Goal: Navigation & Orientation: Find specific page/section

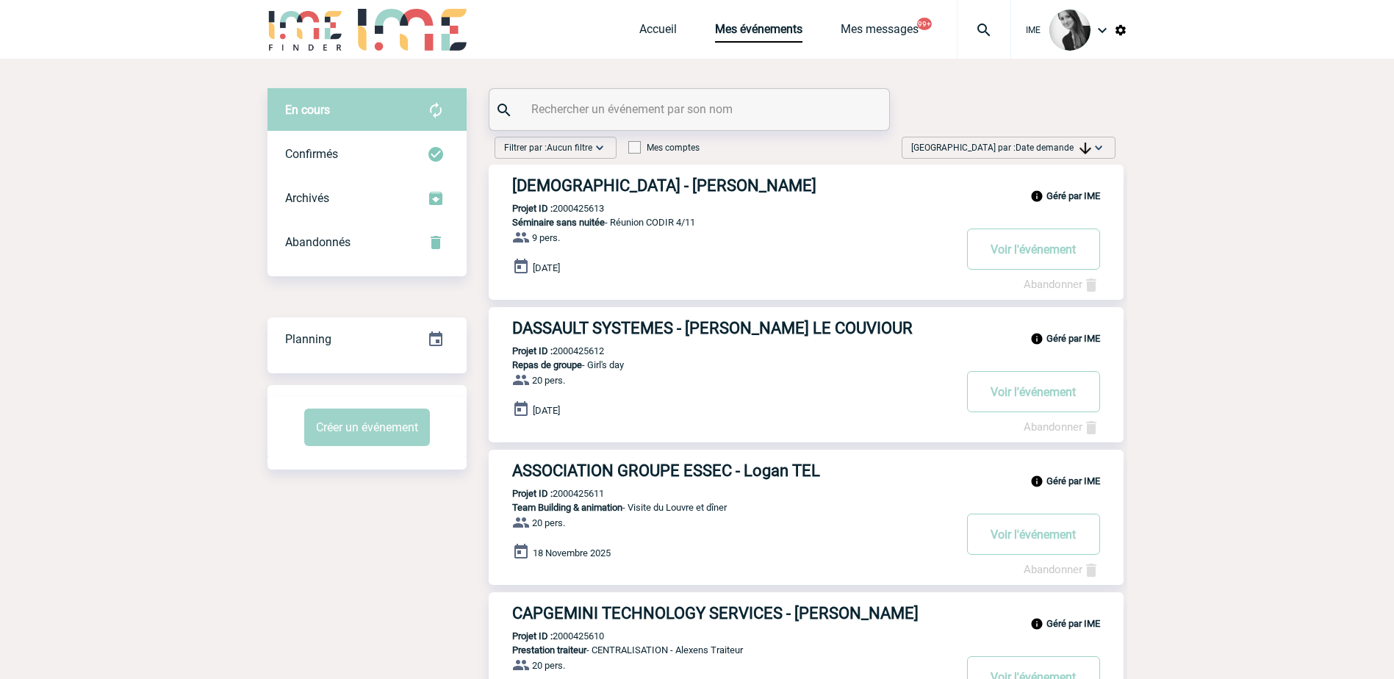
click at [1076, 145] on span "Date demande" at bounding box center [1053, 148] width 76 height 10
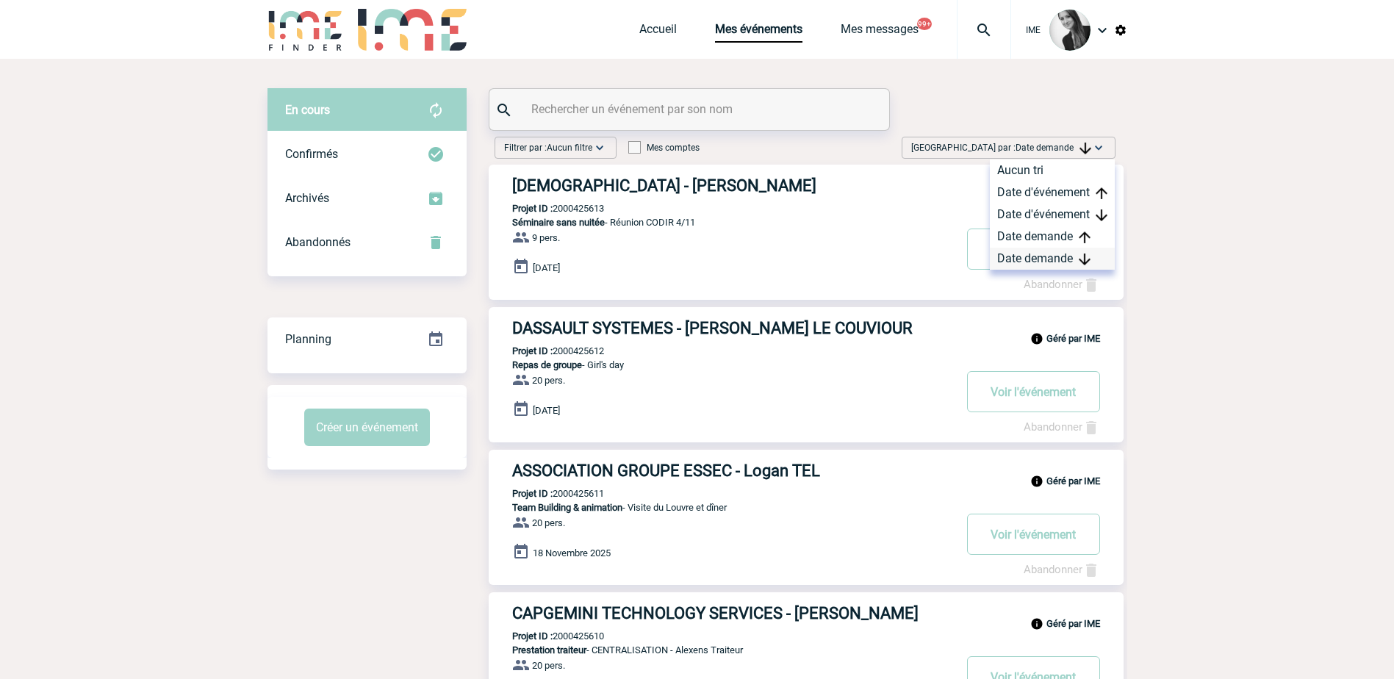
click at [1066, 259] on div "Date demande" at bounding box center [1052, 259] width 125 height 22
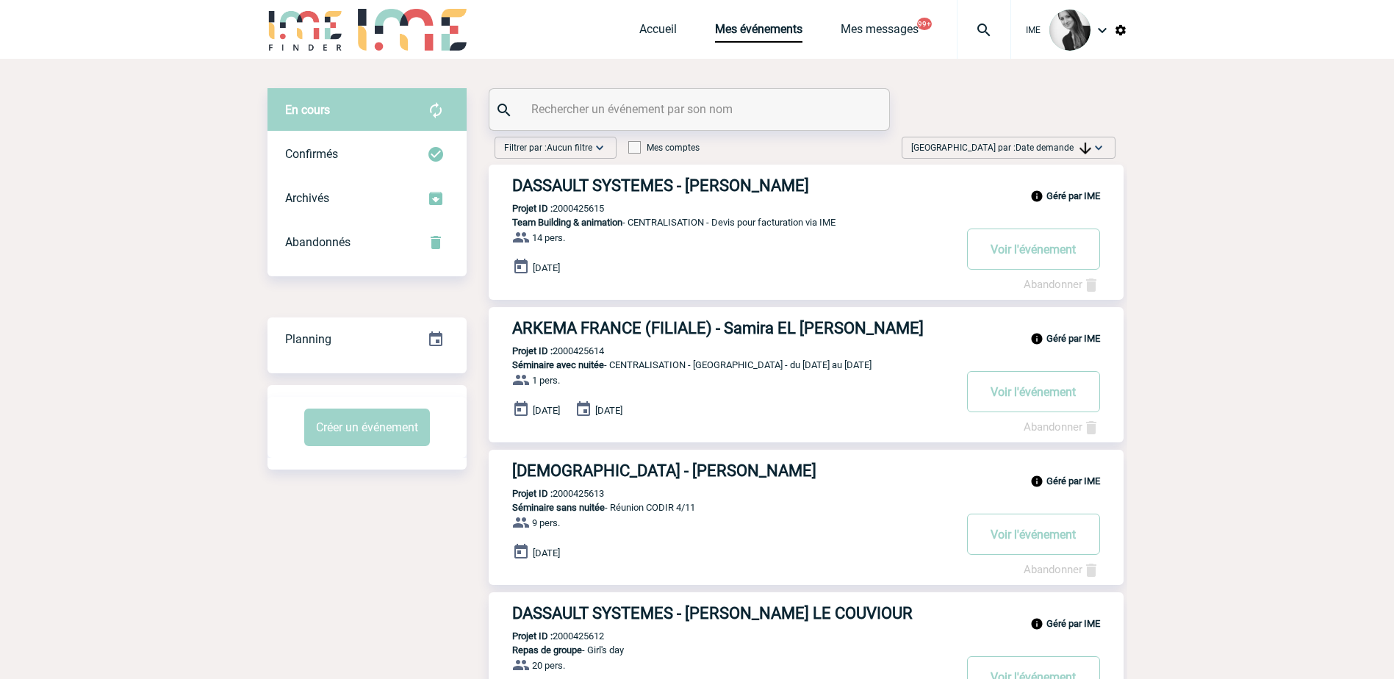
drag, startPoint x: 1055, startPoint y: 147, endPoint x: 1067, endPoint y: 212, distance: 65.8
click at [1055, 148] on span "Date demande" at bounding box center [1053, 148] width 76 height 10
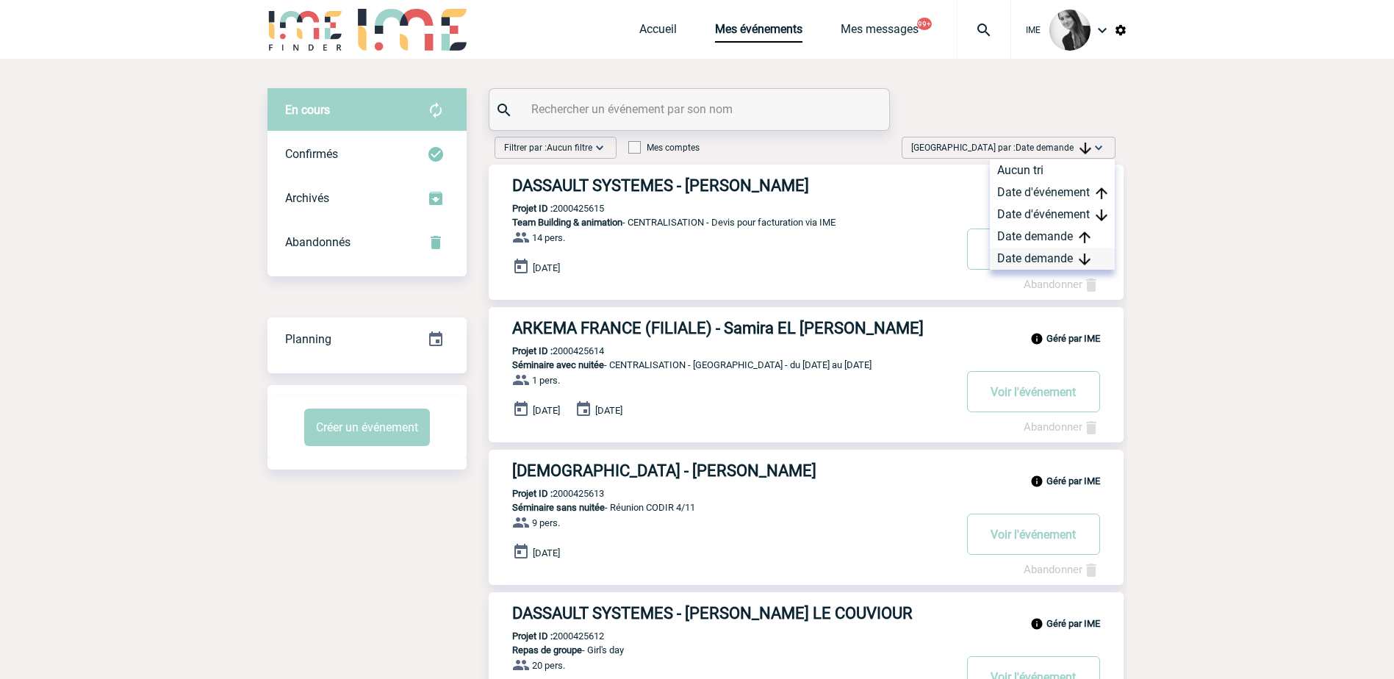
click at [1045, 258] on div "Date demande" at bounding box center [1052, 259] width 125 height 22
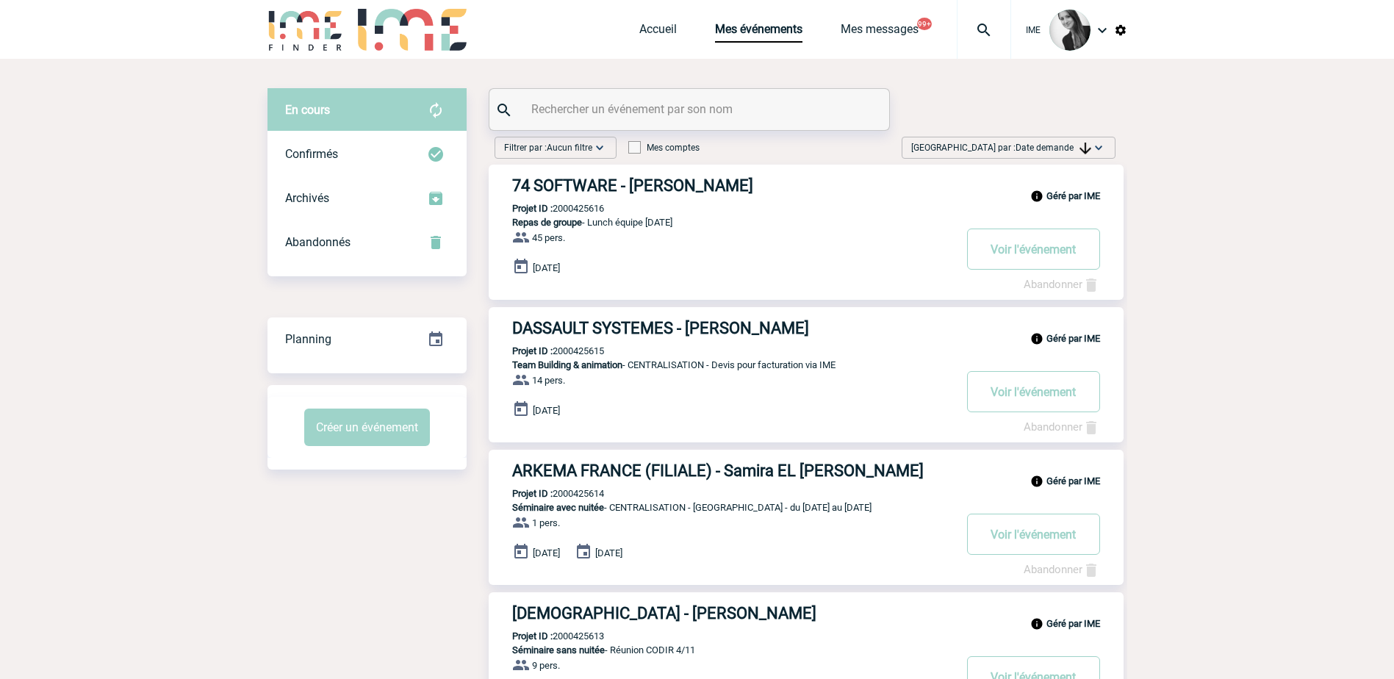
click at [1101, 143] on img at bounding box center [1098, 147] width 15 height 15
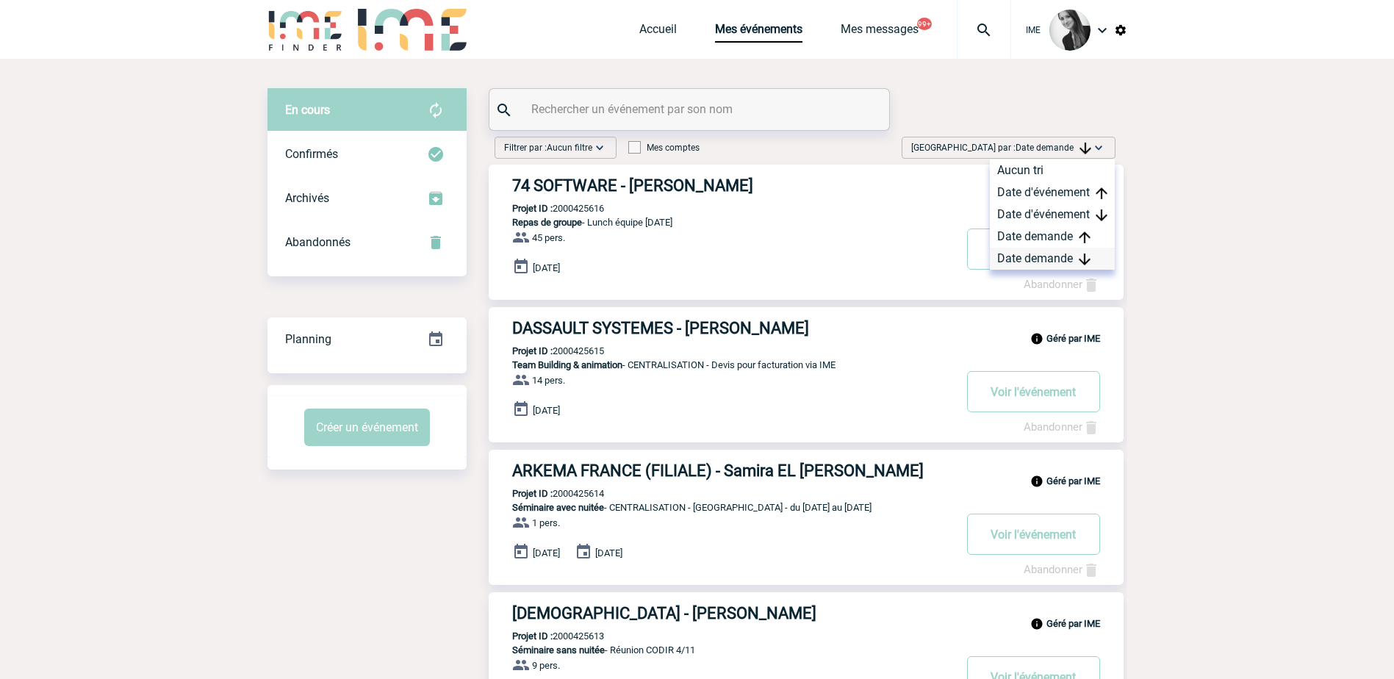
drag, startPoint x: 1048, startPoint y: 255, endPoint x: 919, endPoint y: 270, distance: 129.5
click at [1047, 255] on div "Date demande" at bounding box center [1052, 259] width 125 height 22
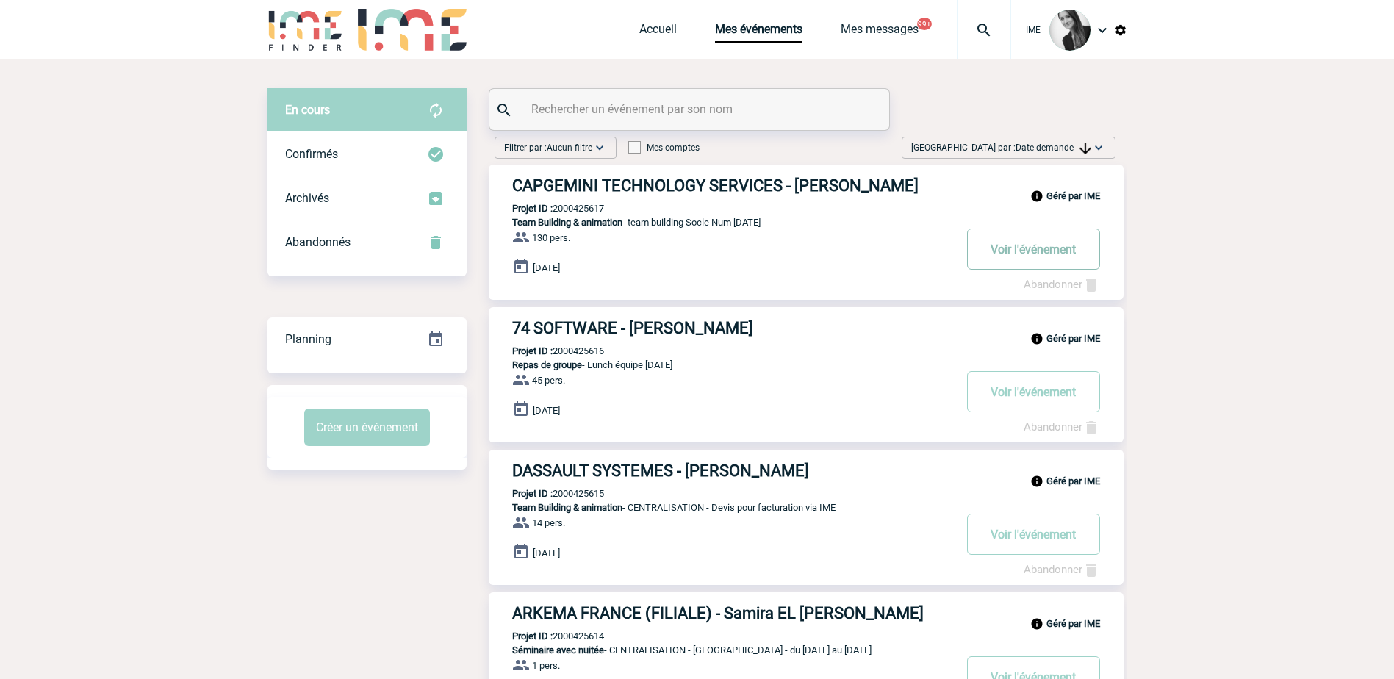
click at [992, 250] on button "Voir l'événement" at bounding box center [1033, 248] width 133 height 41
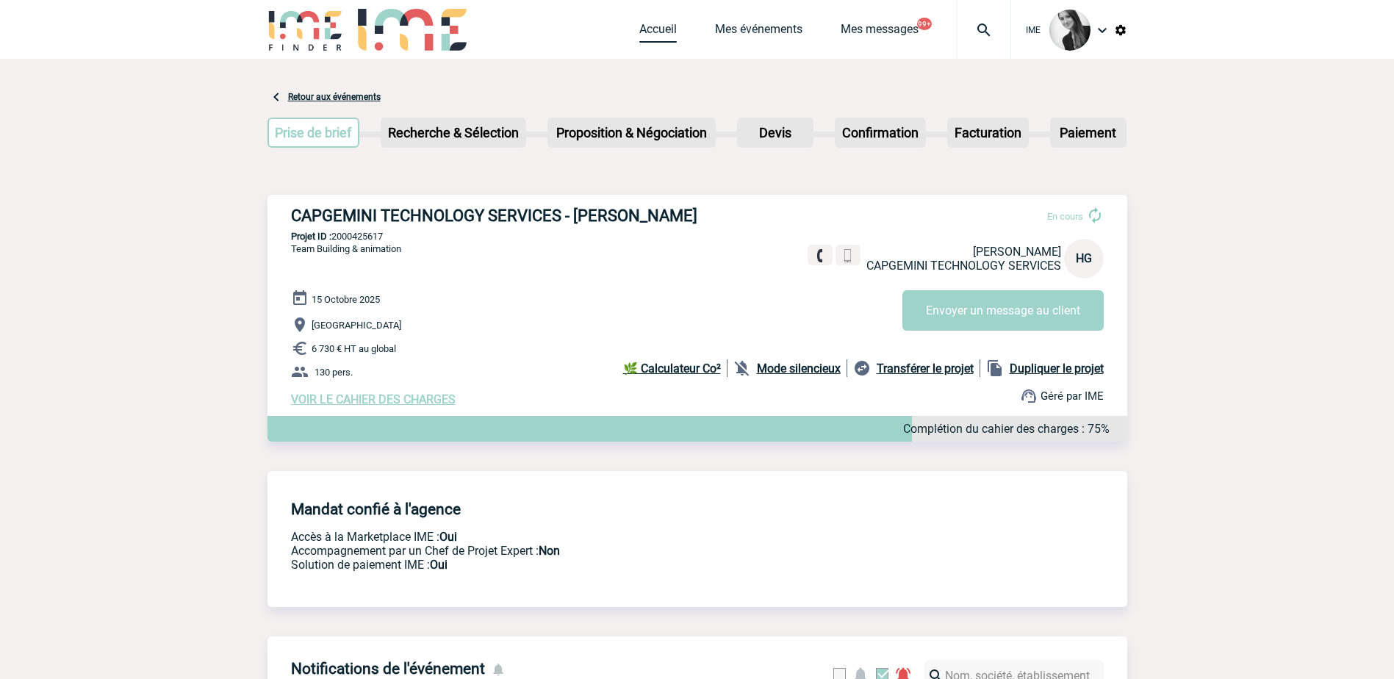
click at [671, 27] on link "Accueil" at bounding box center [657, 32] width 37 height 21
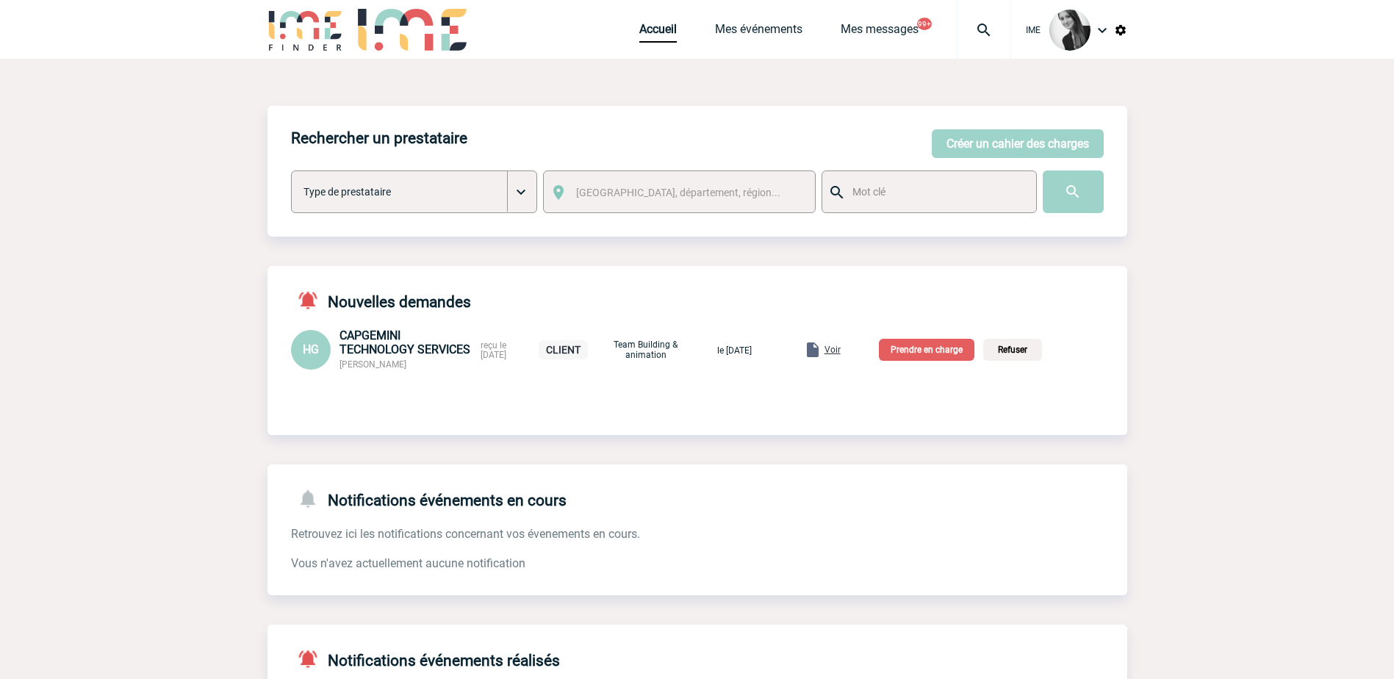
click at [760, 43] on div "Accueil Mes événements Mes messages 99+ Projet, client Projet, client" at bounding box center [825, 29] width 372 height 59
click at [659, 32] on link "Accueil" at bounding box center [657, 32] width 37 height 21
click at [761, 29] on link "Mes événements" at bounding box center [758, 32] width 87 height 21
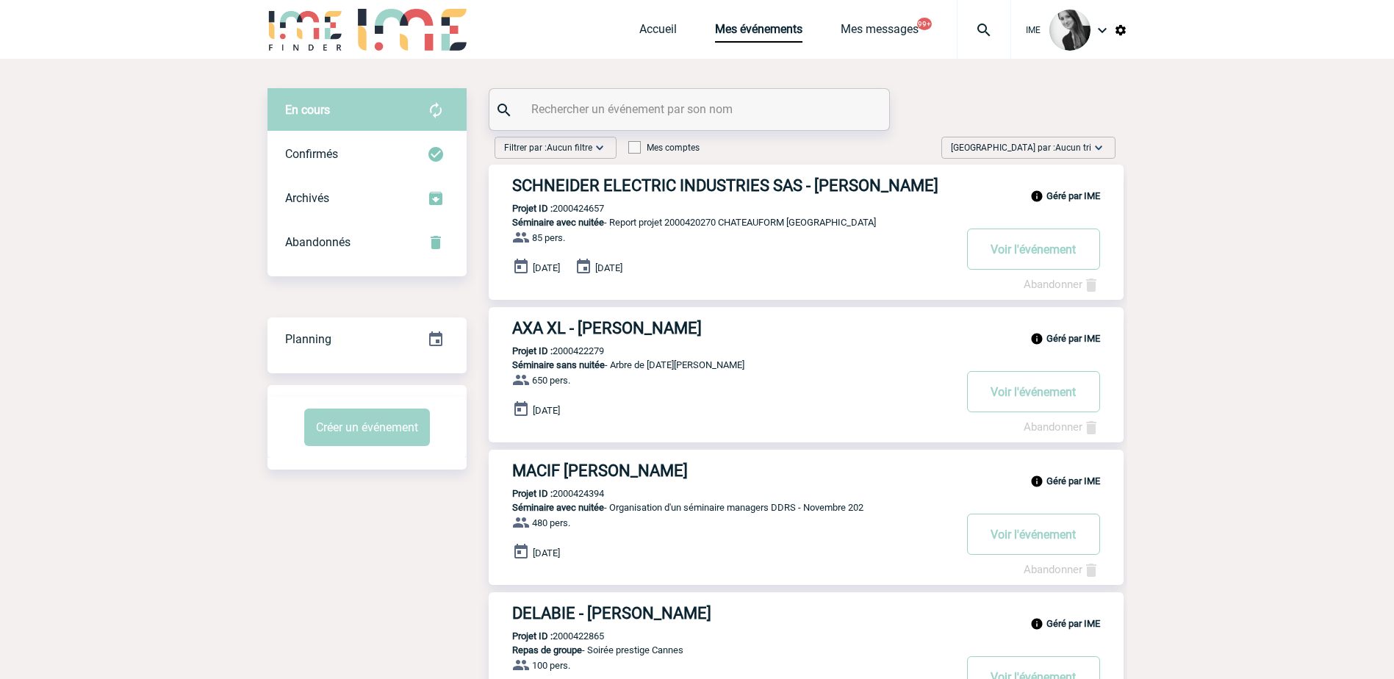
drag, startPoint x: 1070, startPoint y: 143, endPoint x: 1117, endPoint y: 246, distance: 113.1
click at [1070, 144] on span "Aucun tri" at bounding box center [1073, 148] width 36 height 10
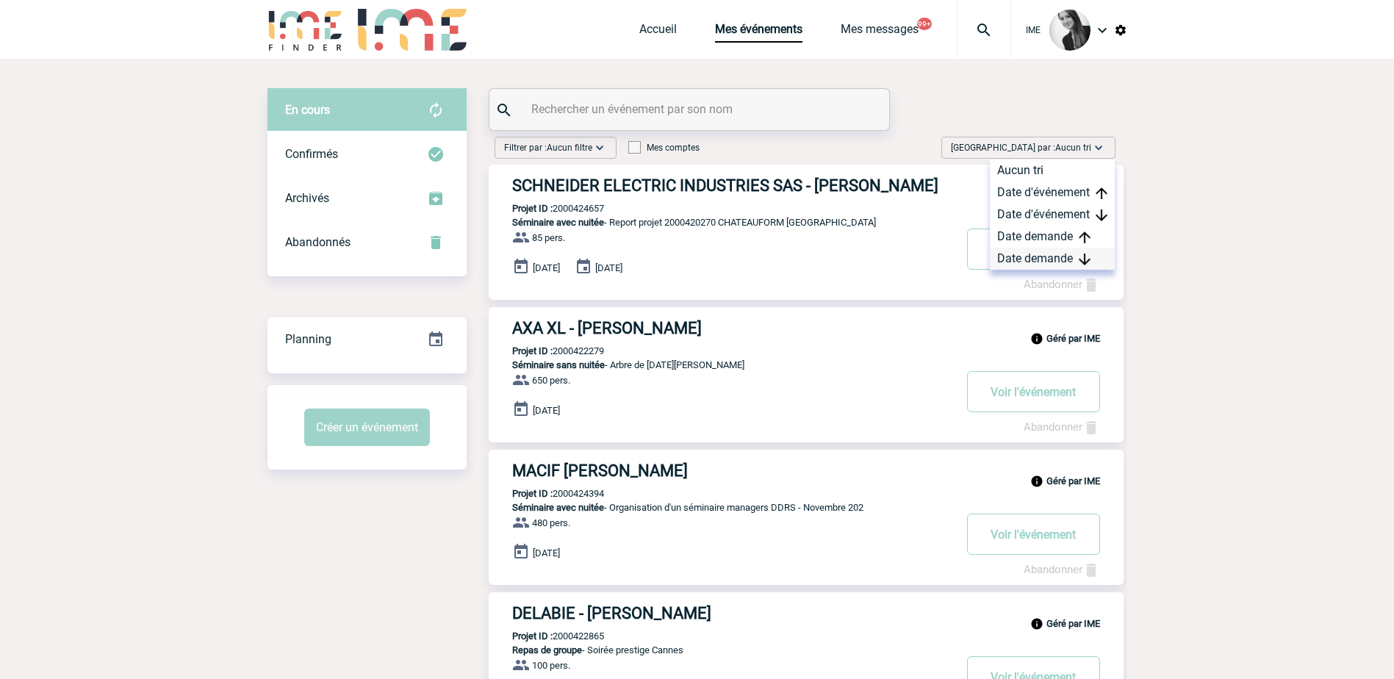
click at [1069, 262] on div "Date demande" at bounding box center [1052, 259] width 125 height 22
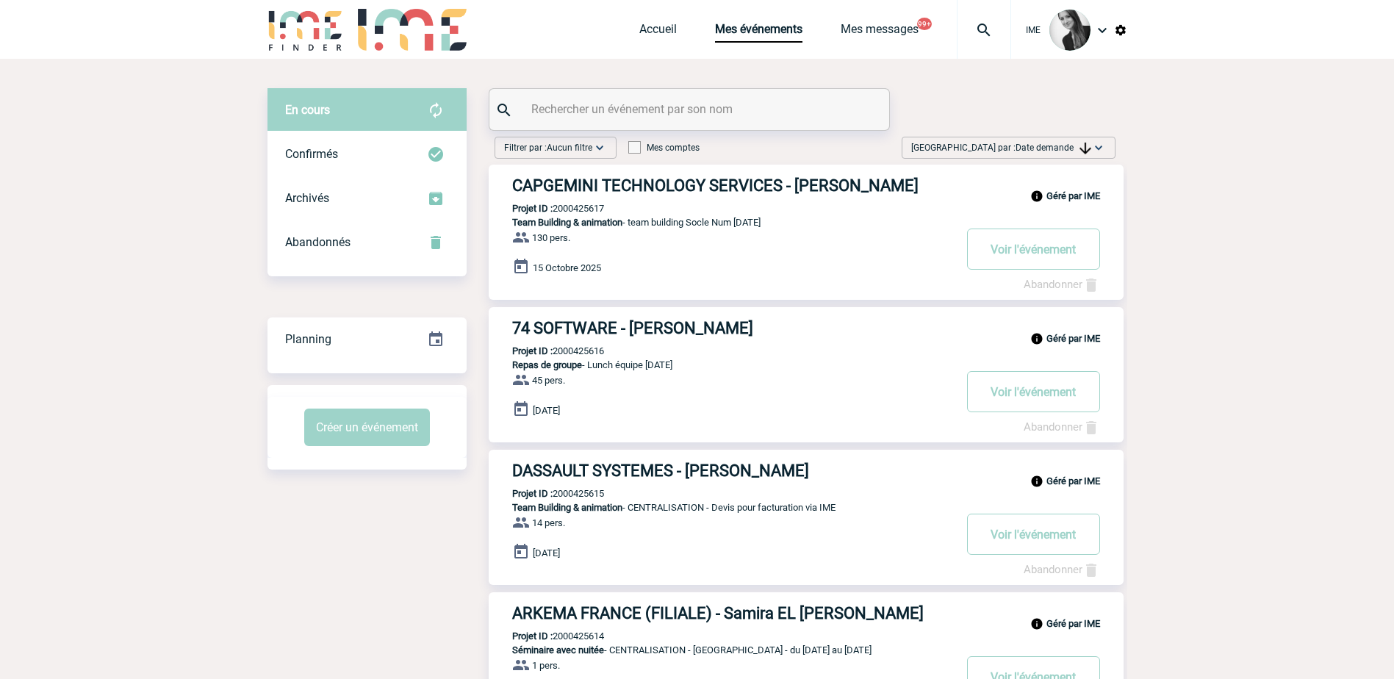
click at [1067, 148] on span "Date demande" at bounding box center [1053, 148] width 76 height 10
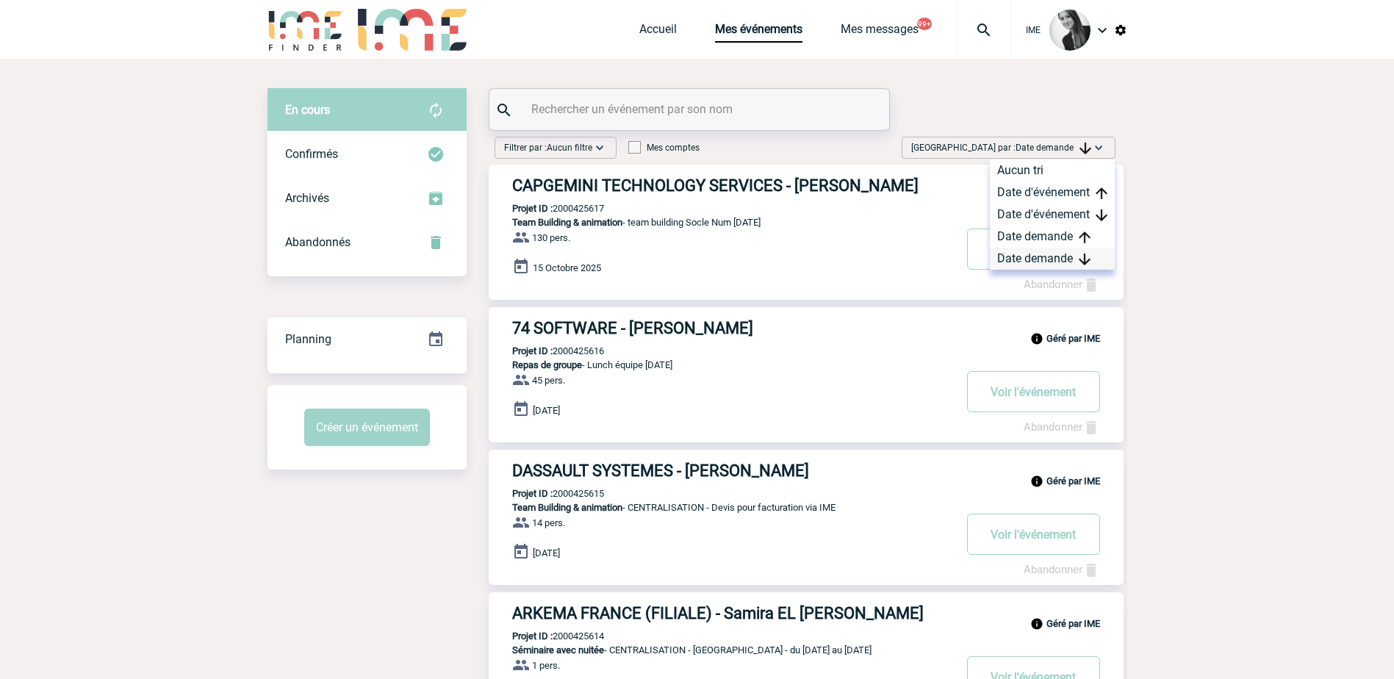
click at [1044, 250] on div "Date demande" at bounding box center [1052, 259] width 125 height 22
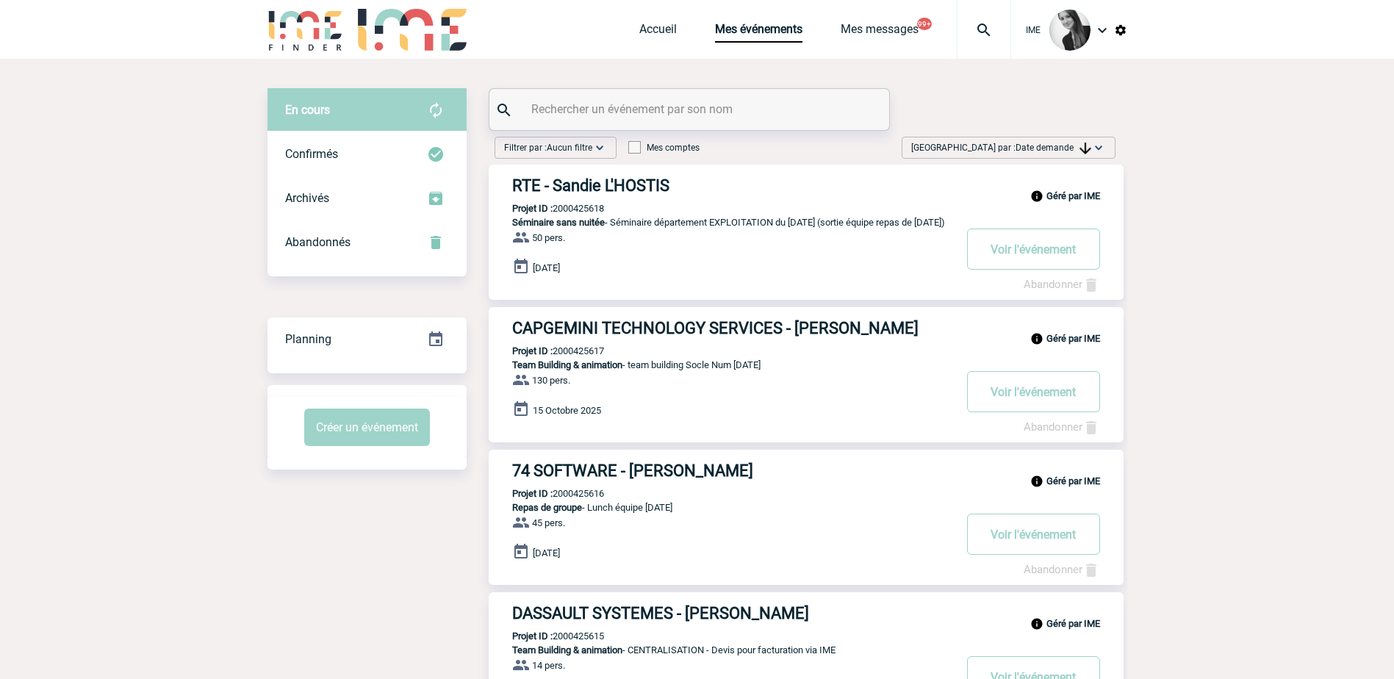
click at [1100, 142] on img at bounding box center [1098, 147] width 15 height 15
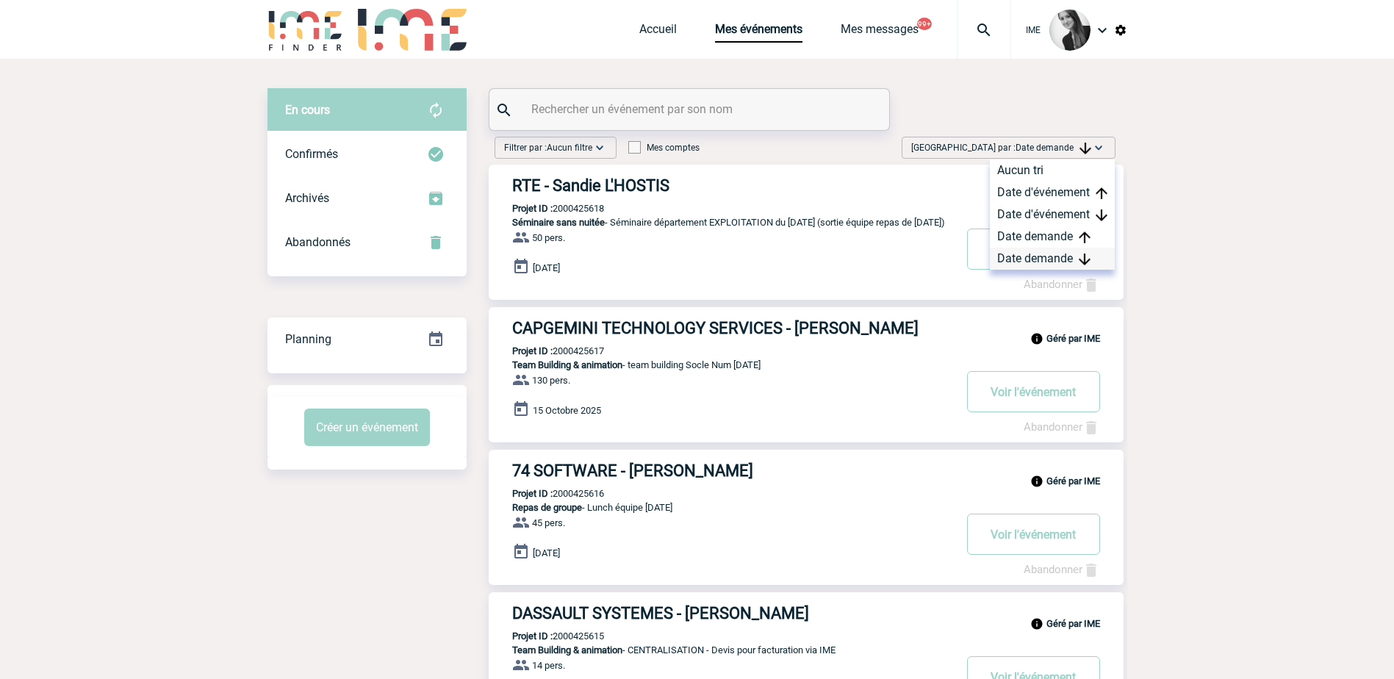
click at [1053, 262] on div "Date demande" at bounding box center [1052, 259] width 125 height 22
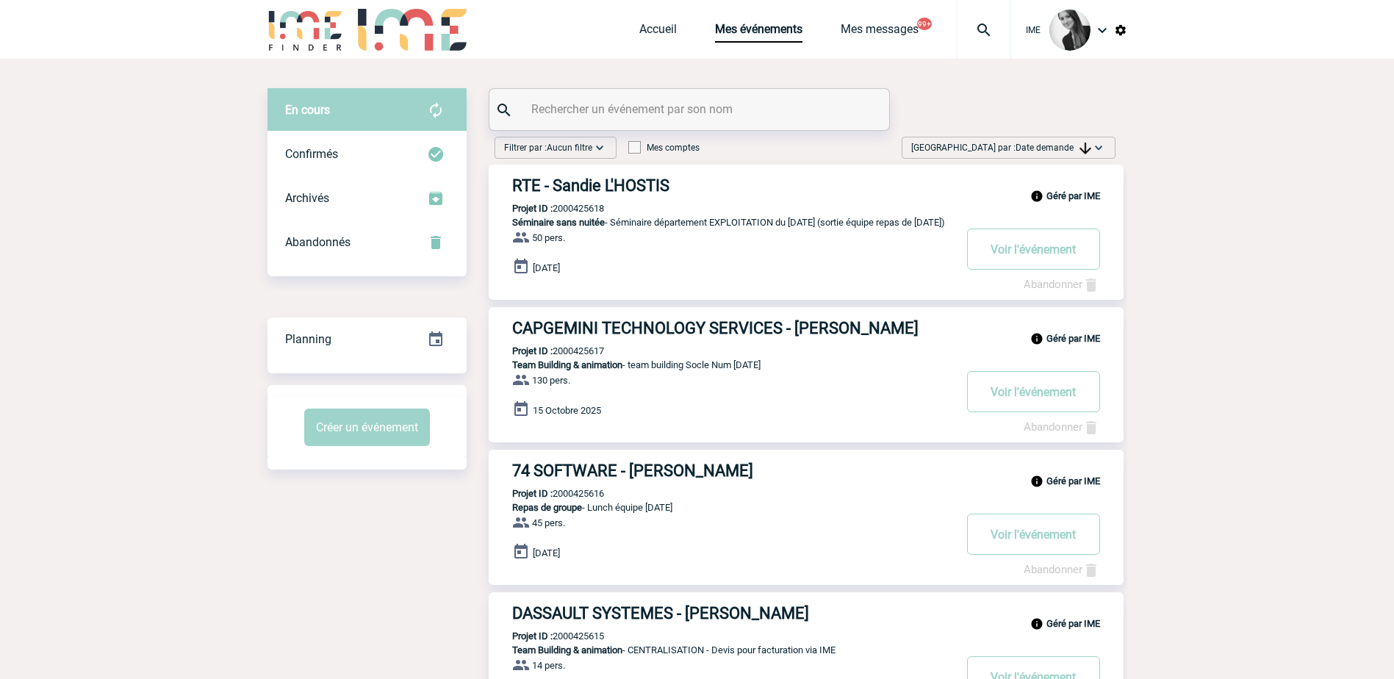
click at [1084, 149] on img at bounding box center [1085, 149] width 12 height 12
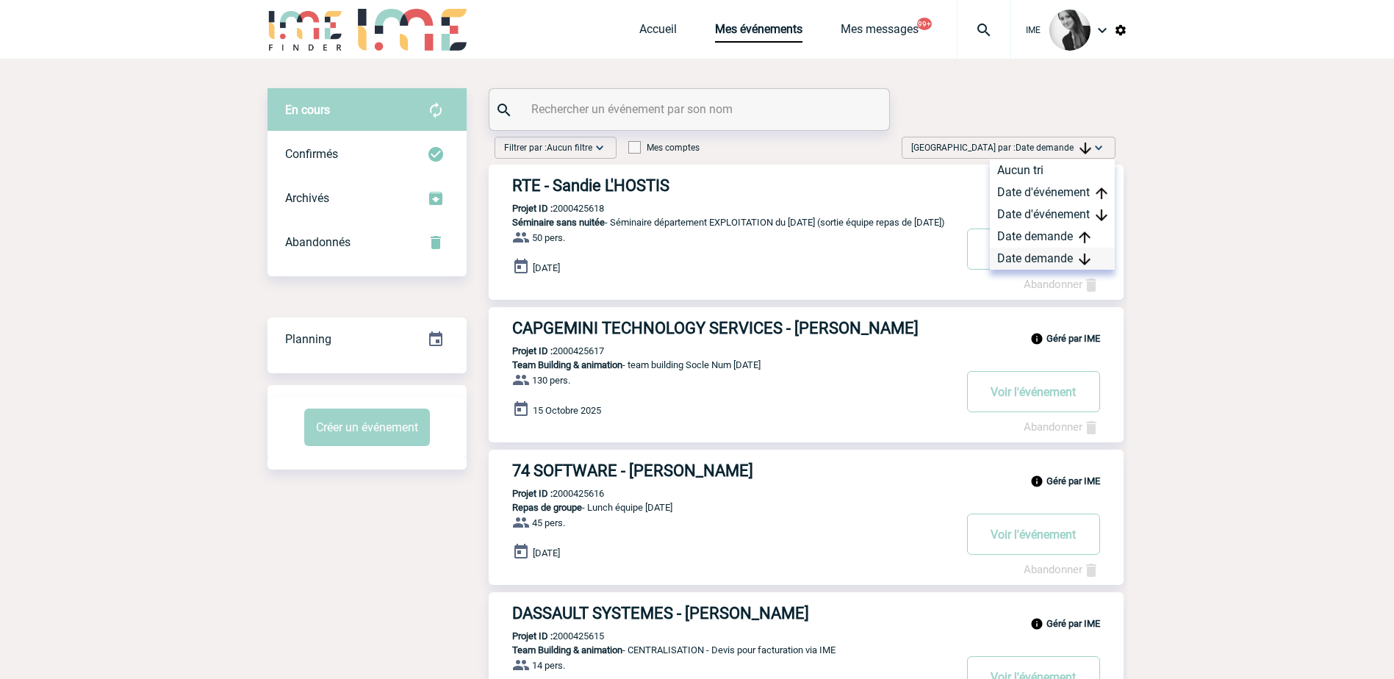
click at [1048, 262] on div "Date demande" at bounding box center [1052, 259] width 125 height 22
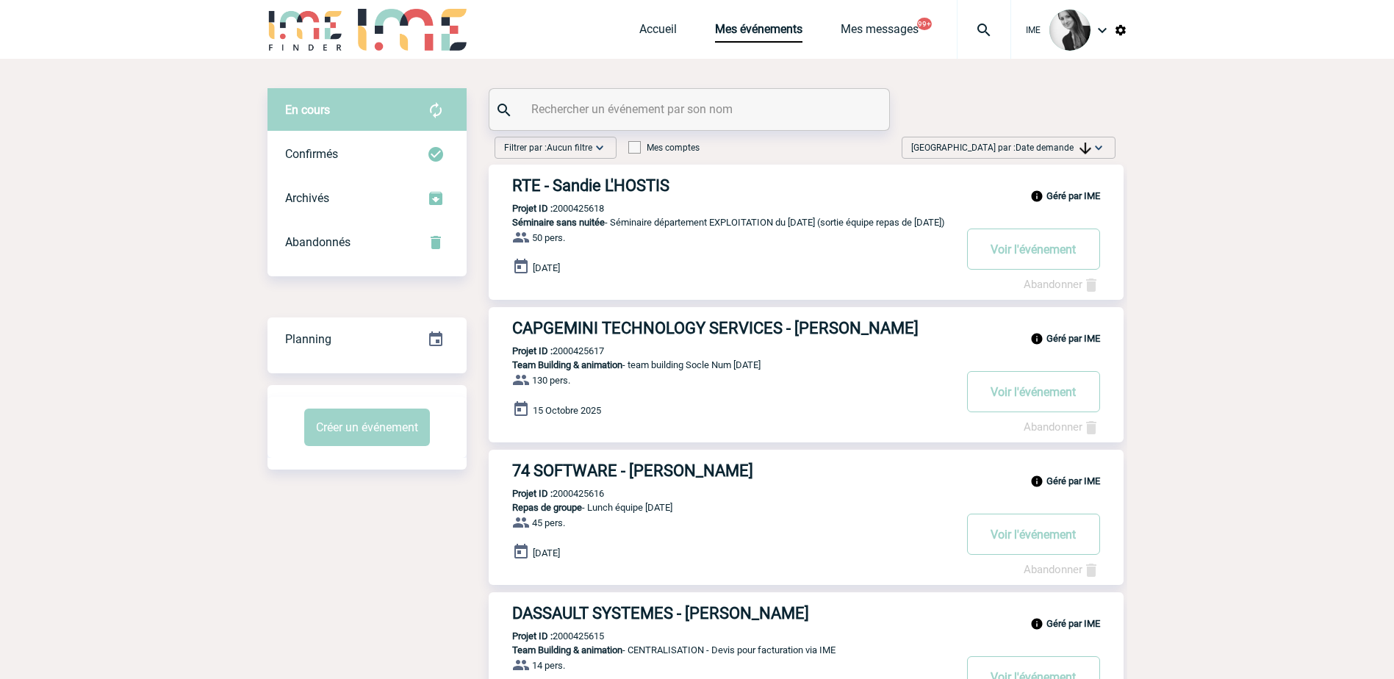
click at [1034, 148] on span "Date demande" at bounding box center [1053, 148] width 76 height 10
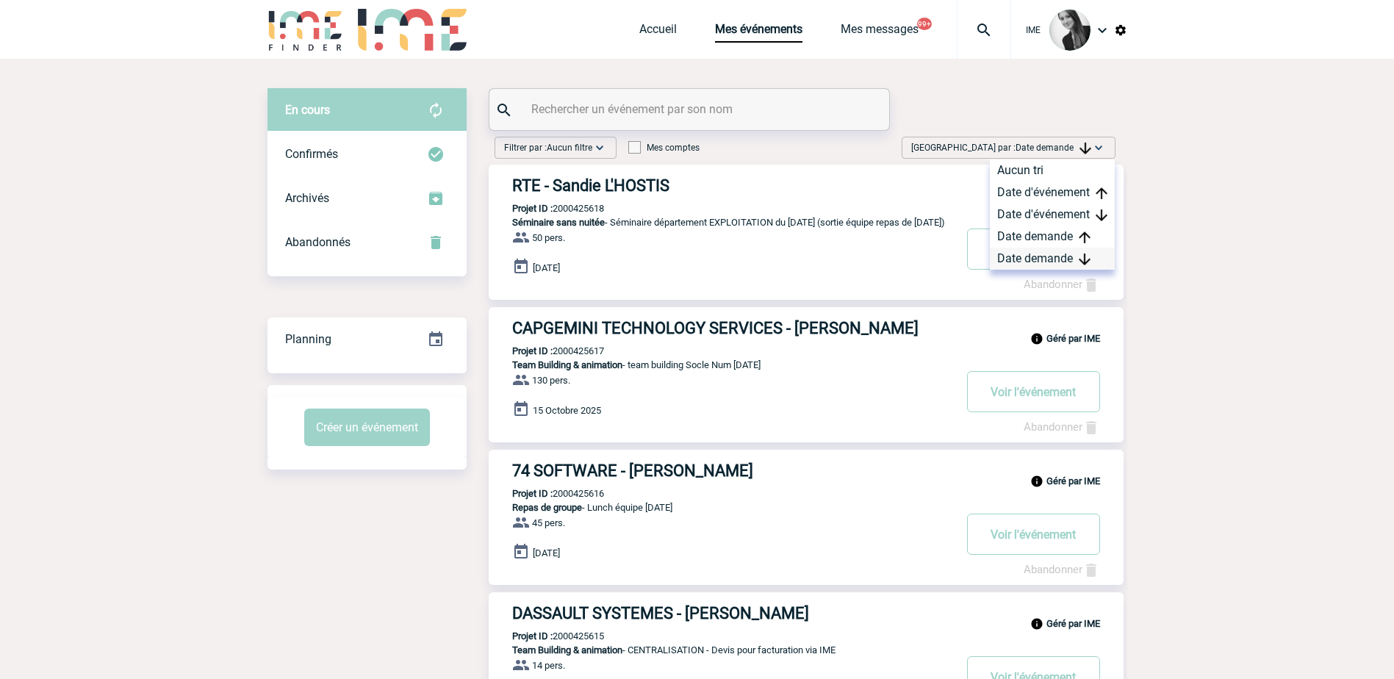
click at [1056, 256] on div "Date demande" at bounding box center [1052, 259] width 125 height 22
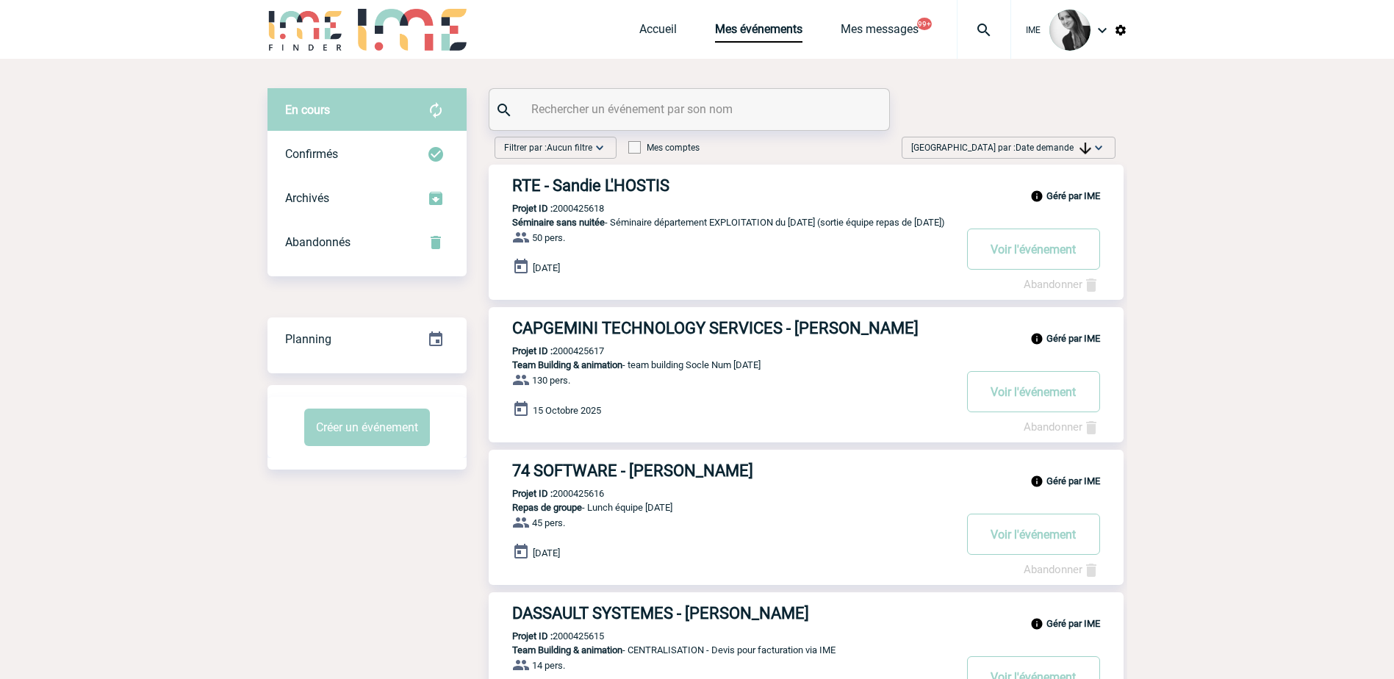
click at [1081, 155] on div "[GEOGRAPHIC_DATA] par : Date demande Aucun tri Date d'événement Date d'événemen…" at bounding box center [1008, 148] width 214 height 22
drag, startPoint x: 1081, startPoint y: 247, endPoint x: 1090, endPoint y: 258, distance: 14.1
click at [1081, 248] on div "Aucun tri Date d'événement Date d'événement Date demande Date demande" at bounding box center [1052, 214] width 125 height 110
click at [1074, 144] on span "Date demande" at bounding box center [1053, 148] width 76 height 10
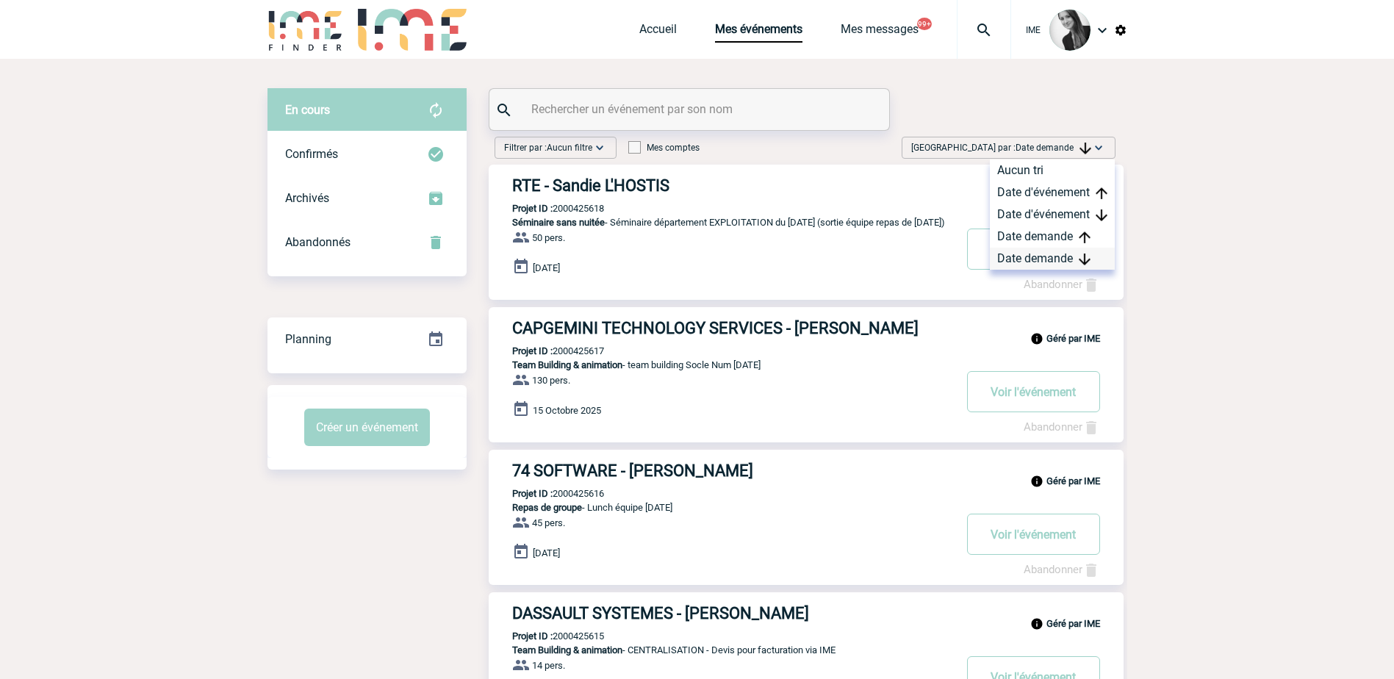
click at [1073, 259] on div "Date demande" at bounding box center [1052, 259] width 125 height 22
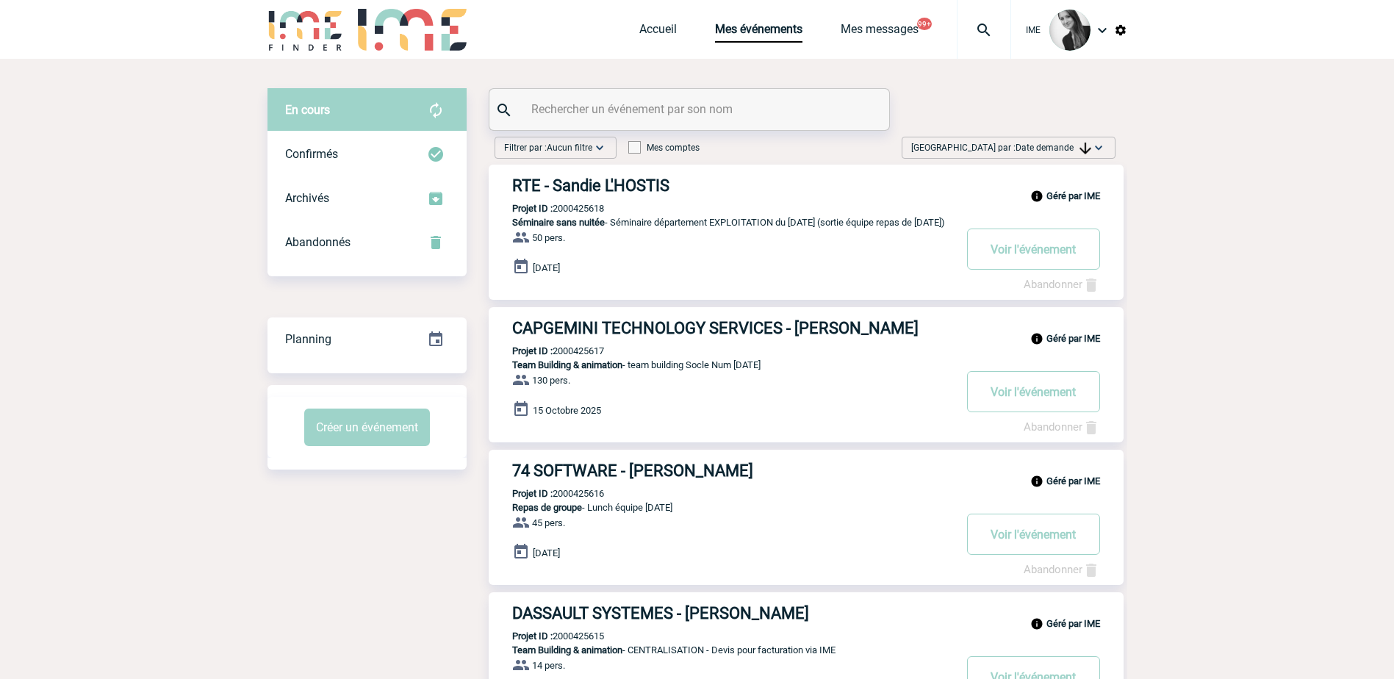
click at [1056, 142] on span "[GEOGRAPHIC_DATA] par : Date demande" at bounding box center [1001, 147] width 180 height 15
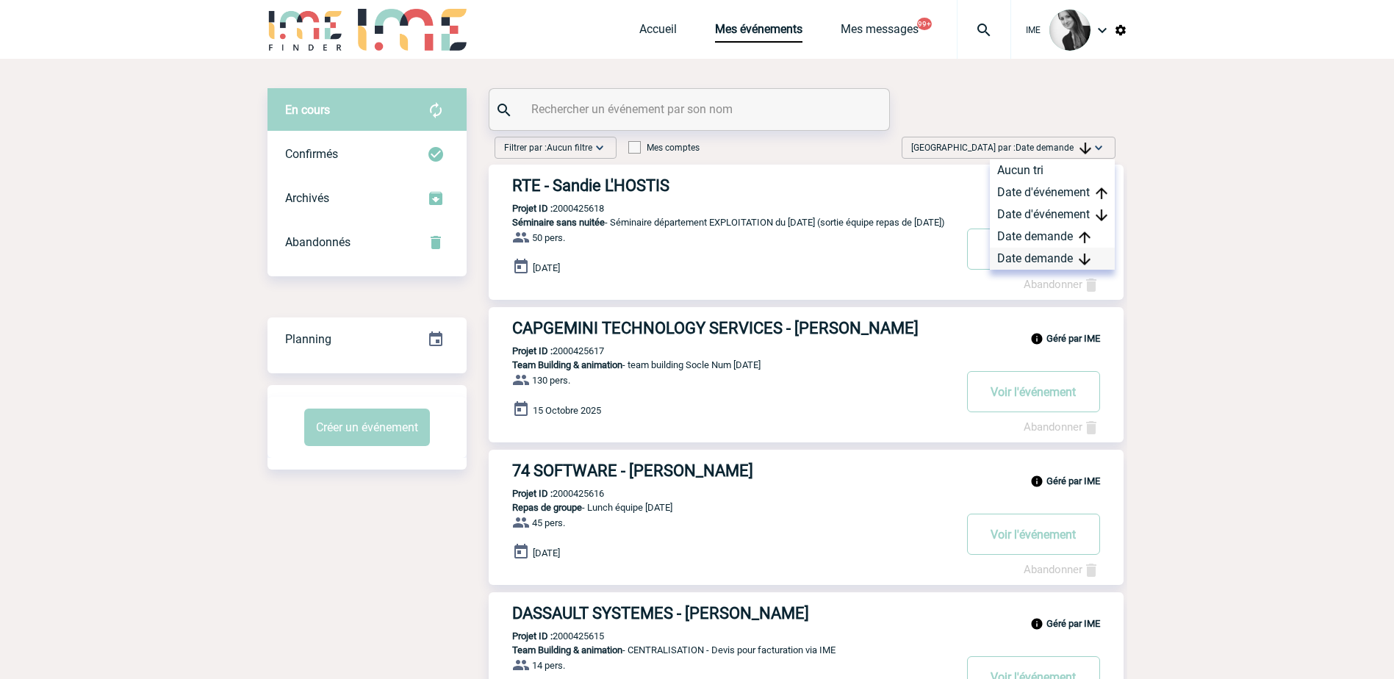
click at [1057, 253] on div "Date demande" at bounding box center [1052, 259] width 125 height 22
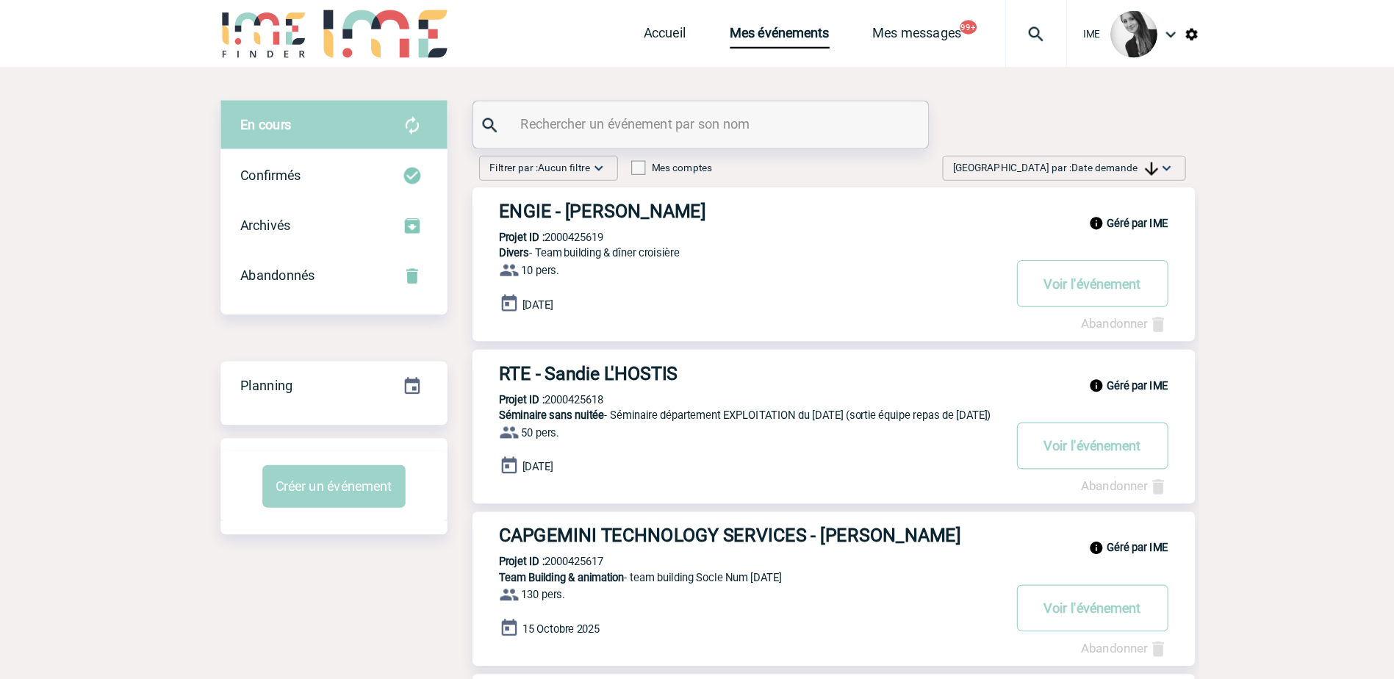
click at [1085, 151] on img at bounding box center [1085, 149] width 12 height 12
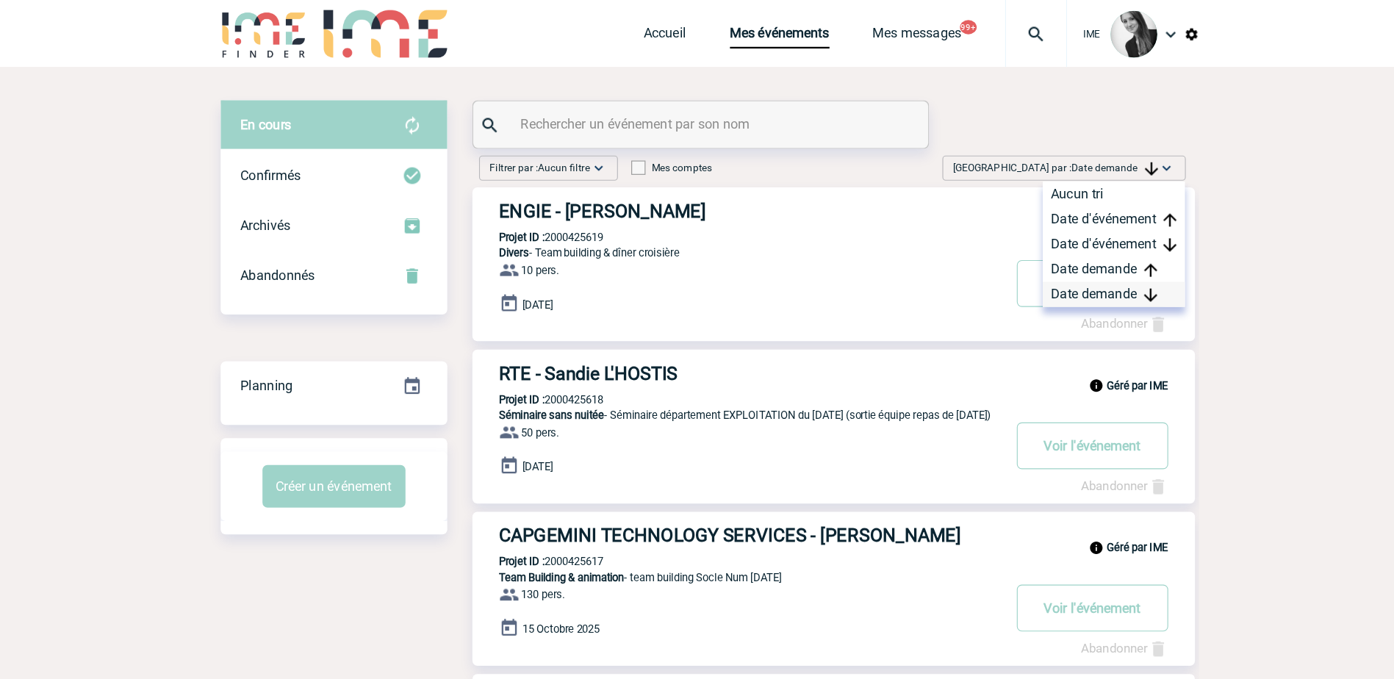
click at [1088, 259] on img at bounding box center [1084, 259] width 12 height 12
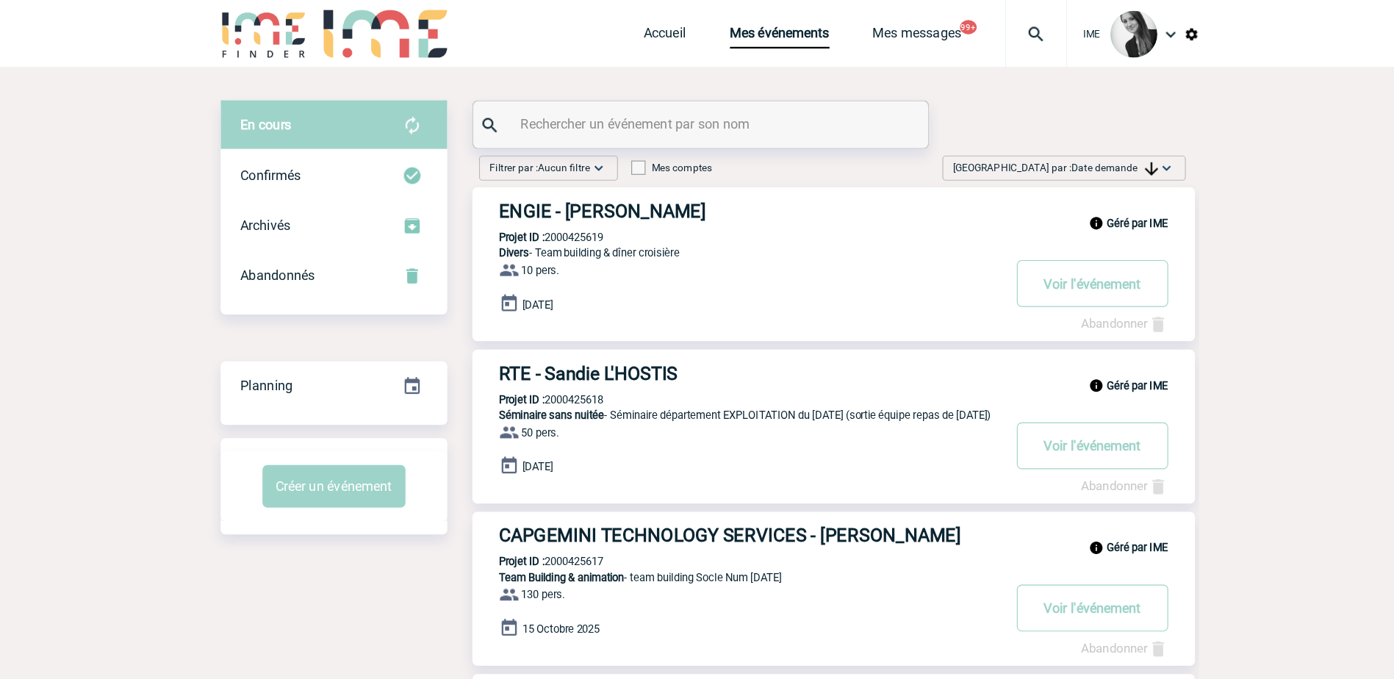
click at [1068, 151] on span "Date demande" at bounding box center [1053, 148] width 76 height 10
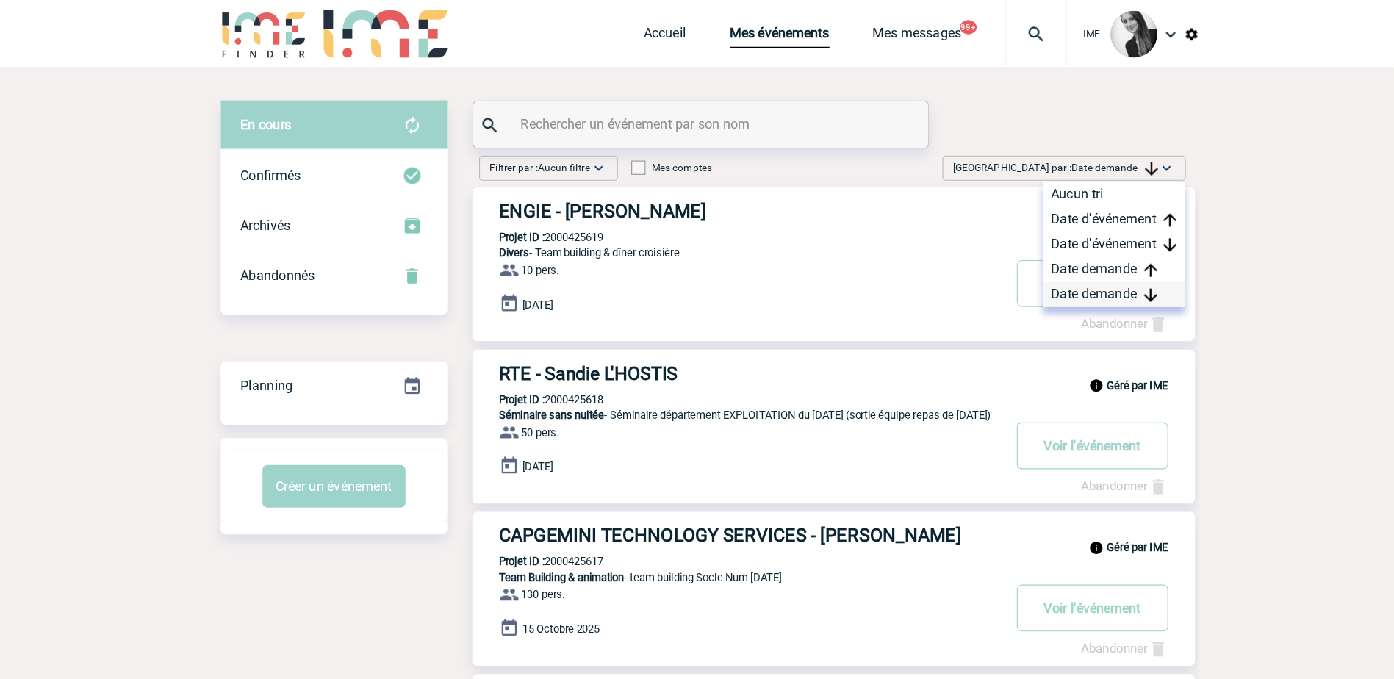
click at [1058, 250] on div "Date demande" at bounding box center [1052, 259] width 125 height 22
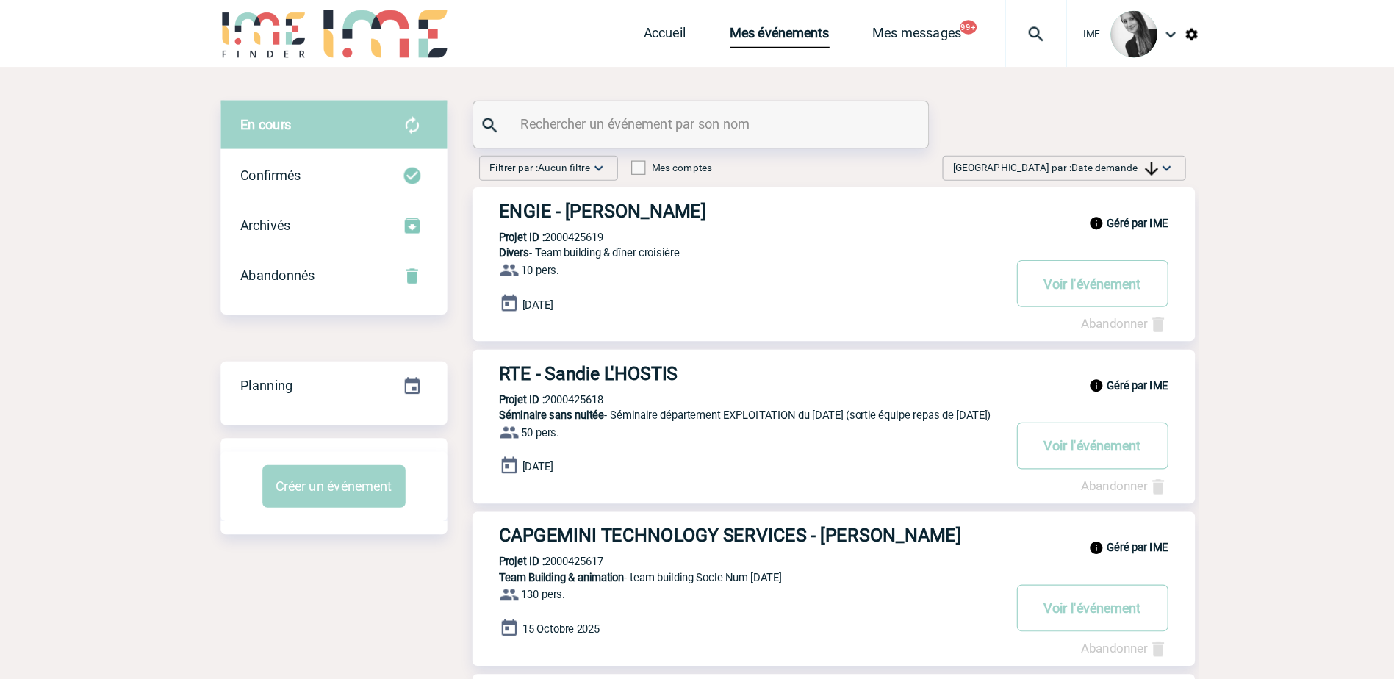
click at [1025, 156] on div "[GEOGRAPHIC_DATA] par : Date demande Aucun tri Date d'événement Date d'événemen…" at bounding box center [1008, 148] width 214 height 22
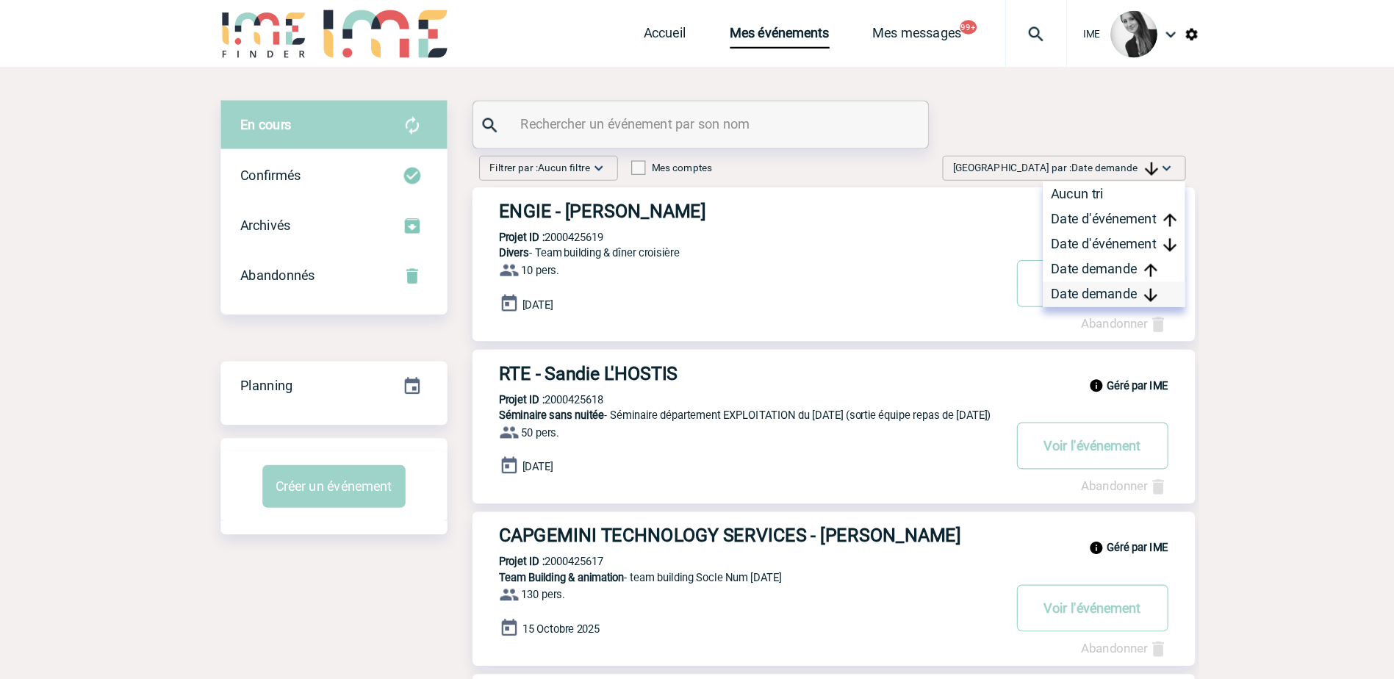
click at [1006, 249] on div "Date demande" at bounding box center [1052, 259] width 125 height 22
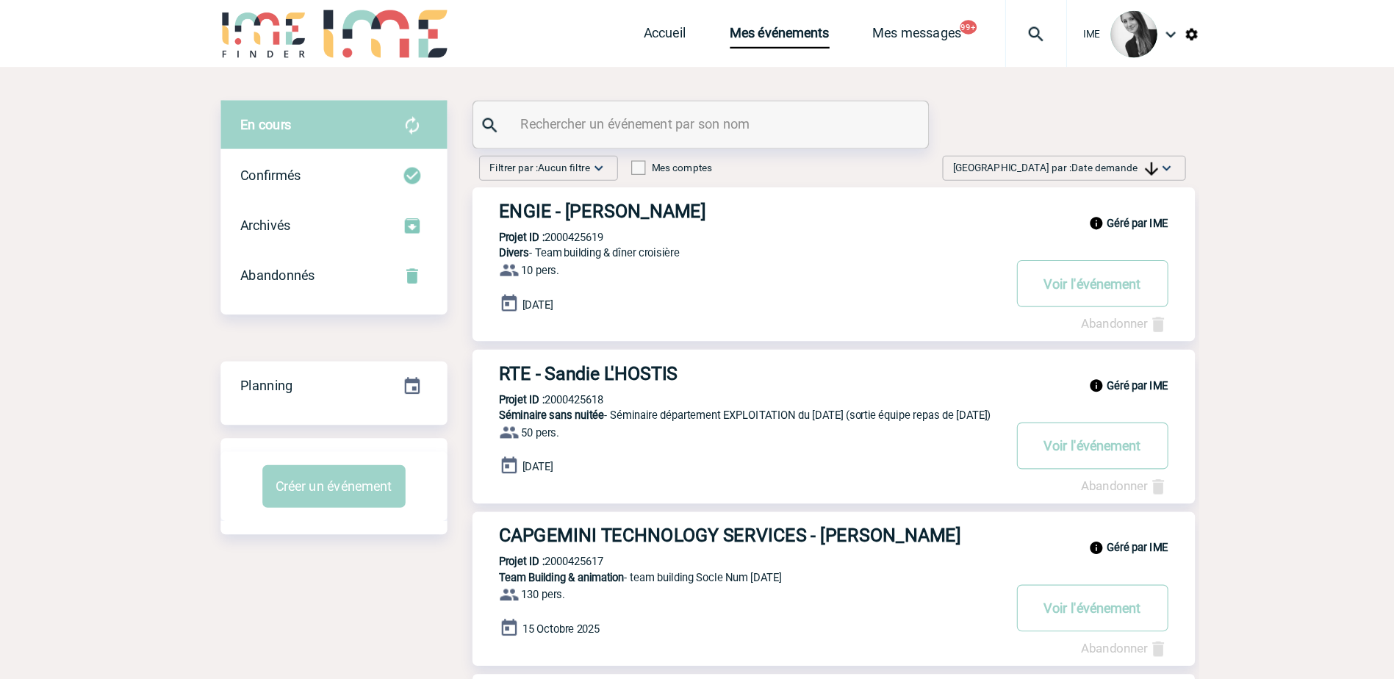
click at [1077, 148] on span "Date demande" at bounding box center [1053, 148] width 76 height 10
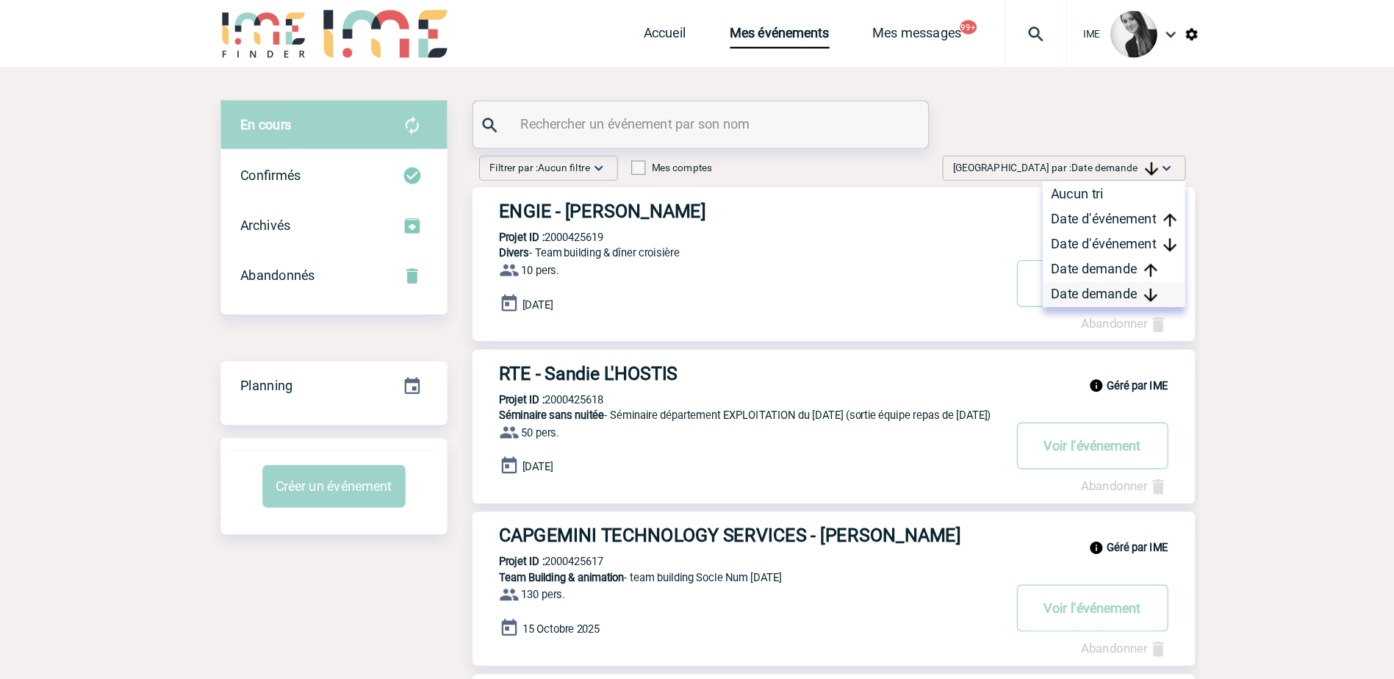
click at [1040, 259] on div "Date demande" at bounding box center [1052, 259] width 125 height 22
